Goal: Information Seeking & Learning: Compare options

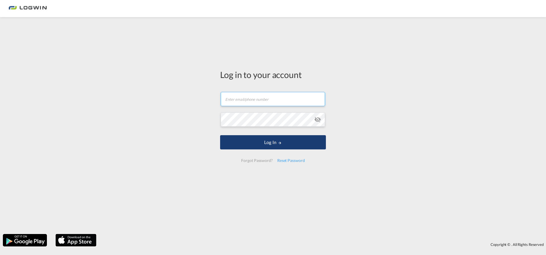
type input "[EMAIL_ADDRESS][DOMAIN_NAME]"
click at [247, 140] on button "Log In" at bounding box center [273, 142] width 106 height 14
